Goal: Check status: Check status

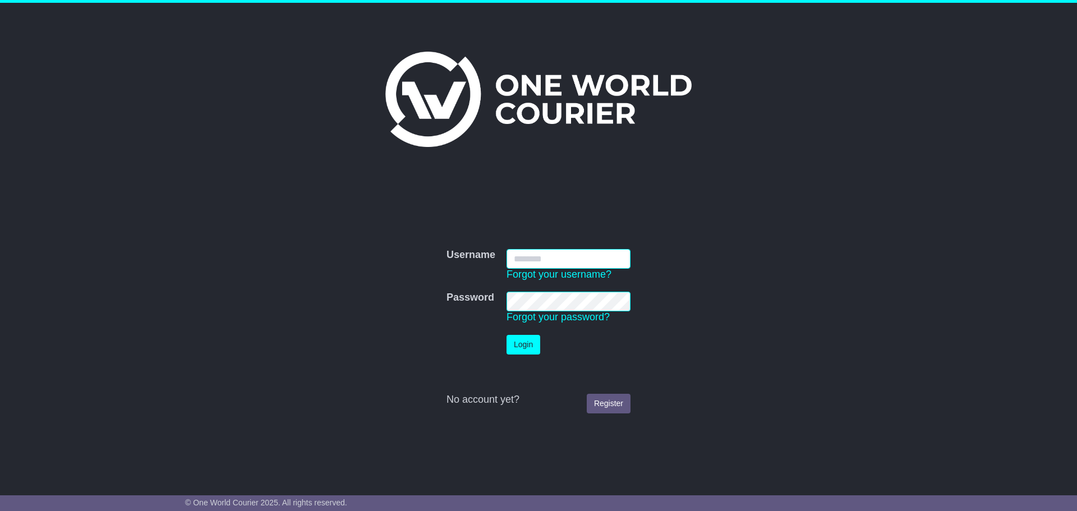
click at [596, 262] on input "Username" at bounding box center [568, 259] width 124 height 20
type input "**********"
click at [531, 341] on button "Login" at bounding box center [523, 345] width 34 height 20
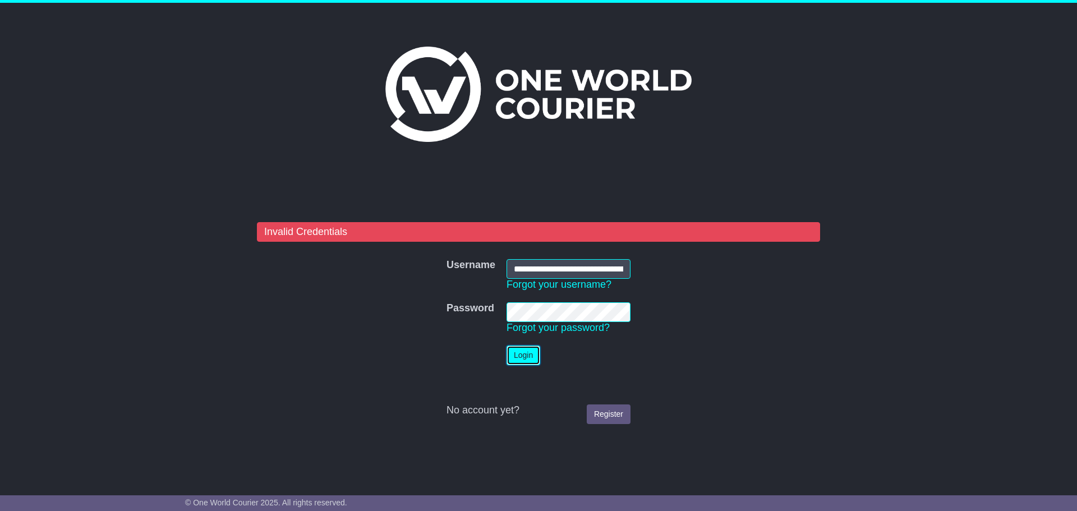
click at [509, 359] on button "Login" at bounding box center [523, 355] width 34 height 20
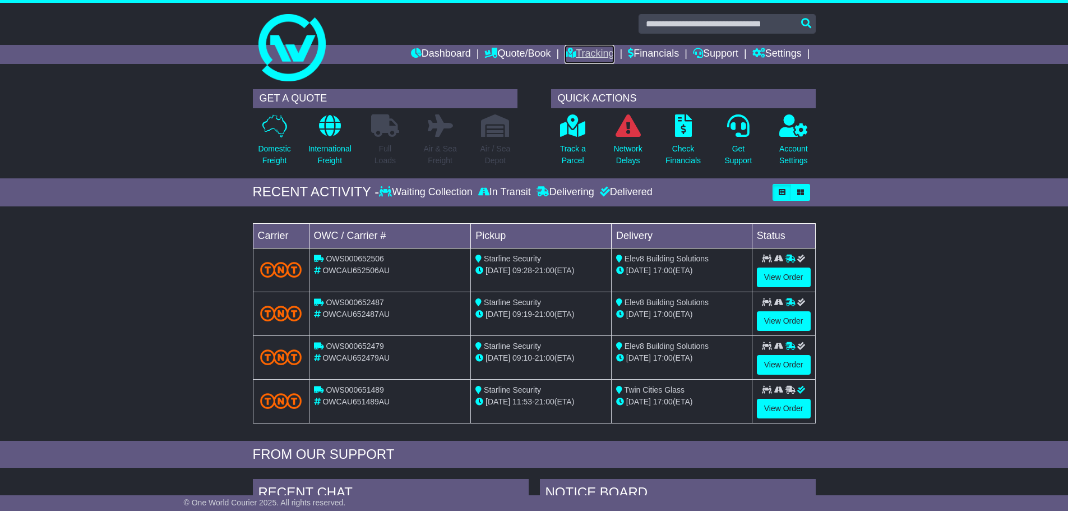
click at [590, 50] on link "Tracking" at bounding box center [589, 54] width 49 height 19
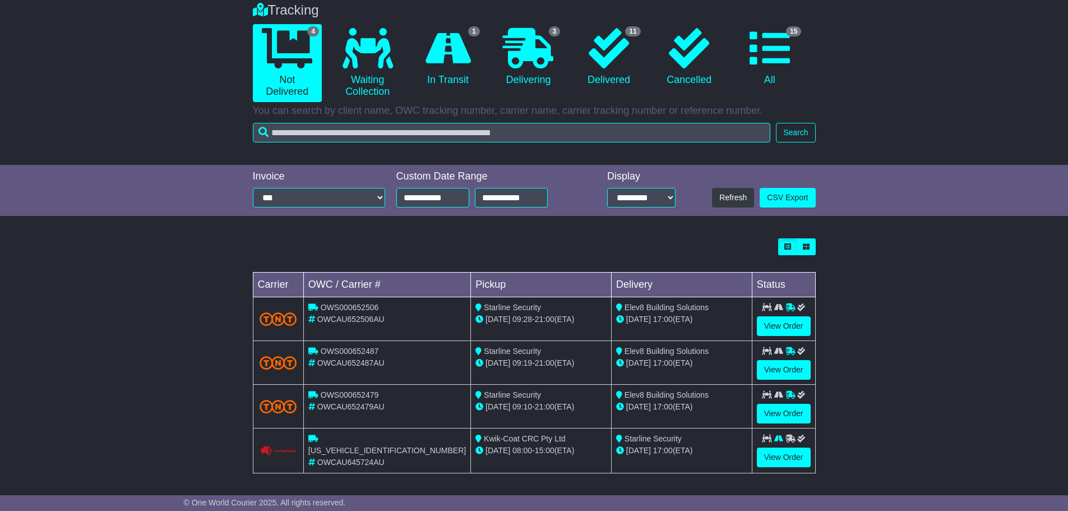
scroll to position [94, 0]
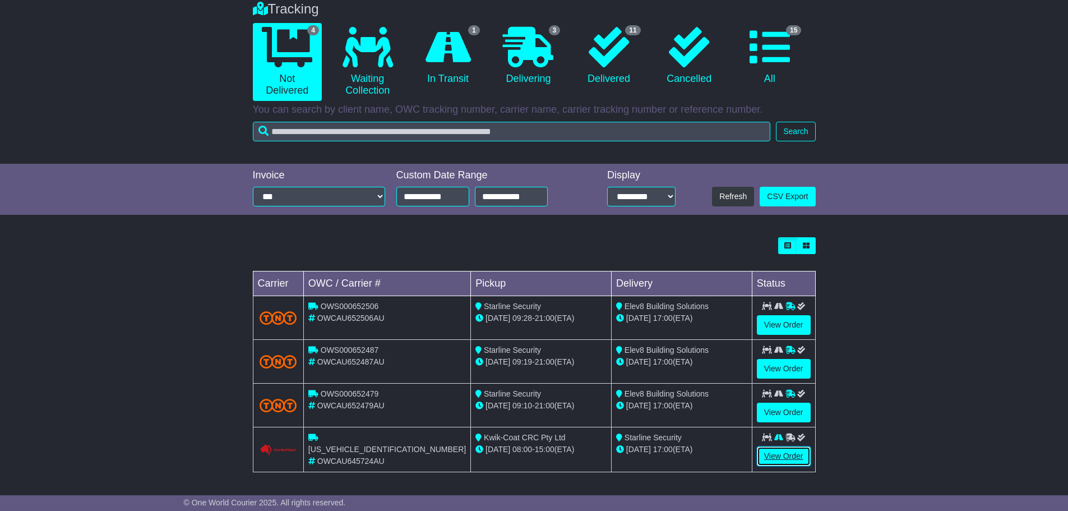
click at [799, 454] on link "View Order" at bounding box center [784, 456] width 54 height 20
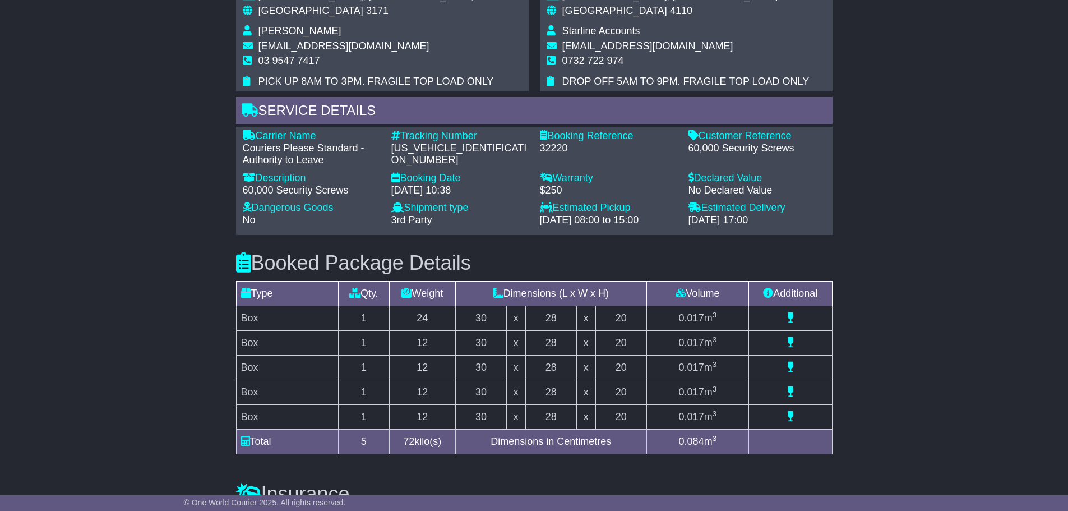
scroll to position [729, 0]
